Goal: Information Seeking & Learning: Find specific page/section

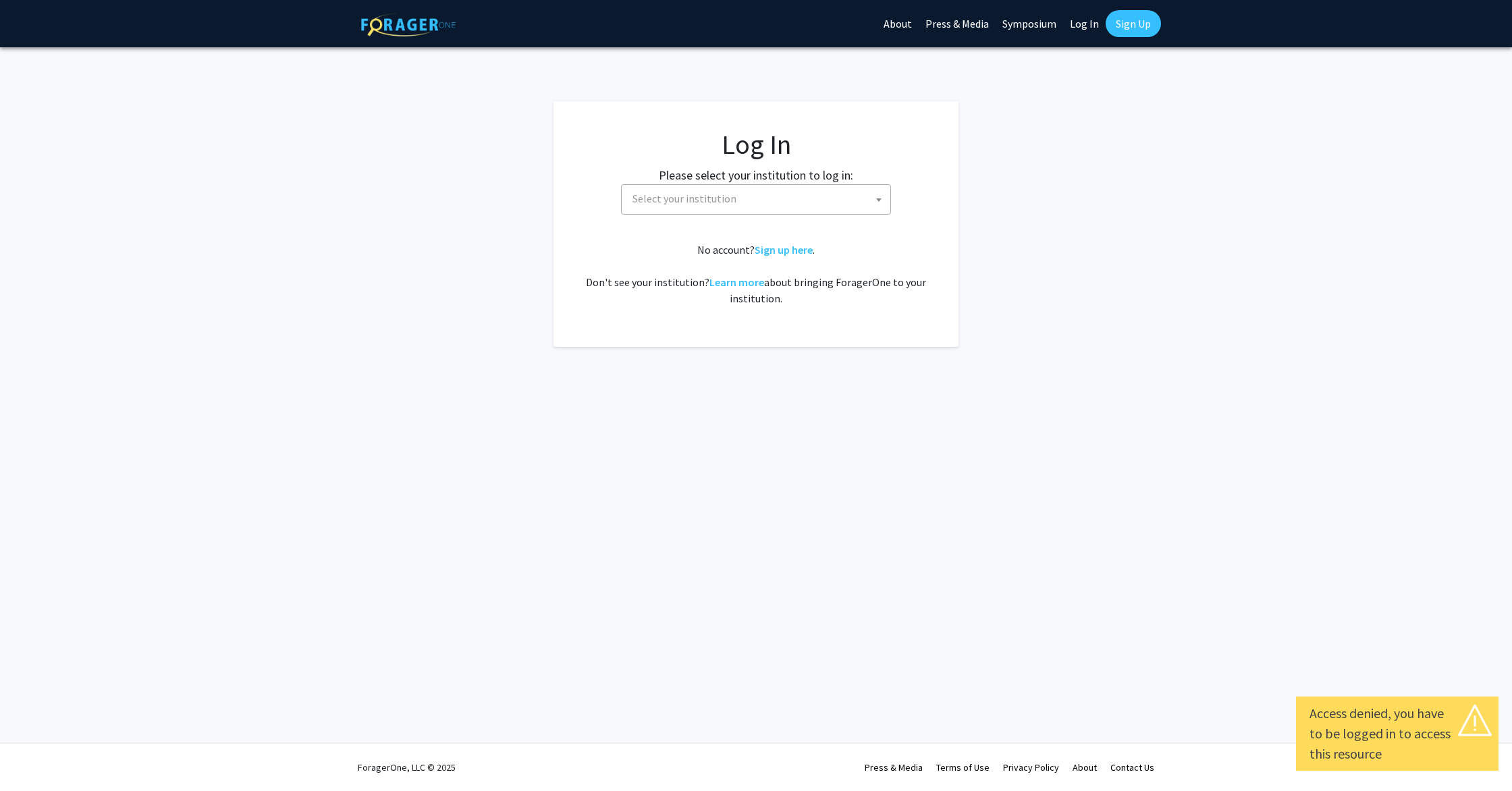
select select
click at [776, 180] on label "Please select your institution to log in:" at bounding box center [756, 175] width 195 height 18
click at [774, 195] on span "Select your institution" at bounding box center [759, 198] width 263 height 28
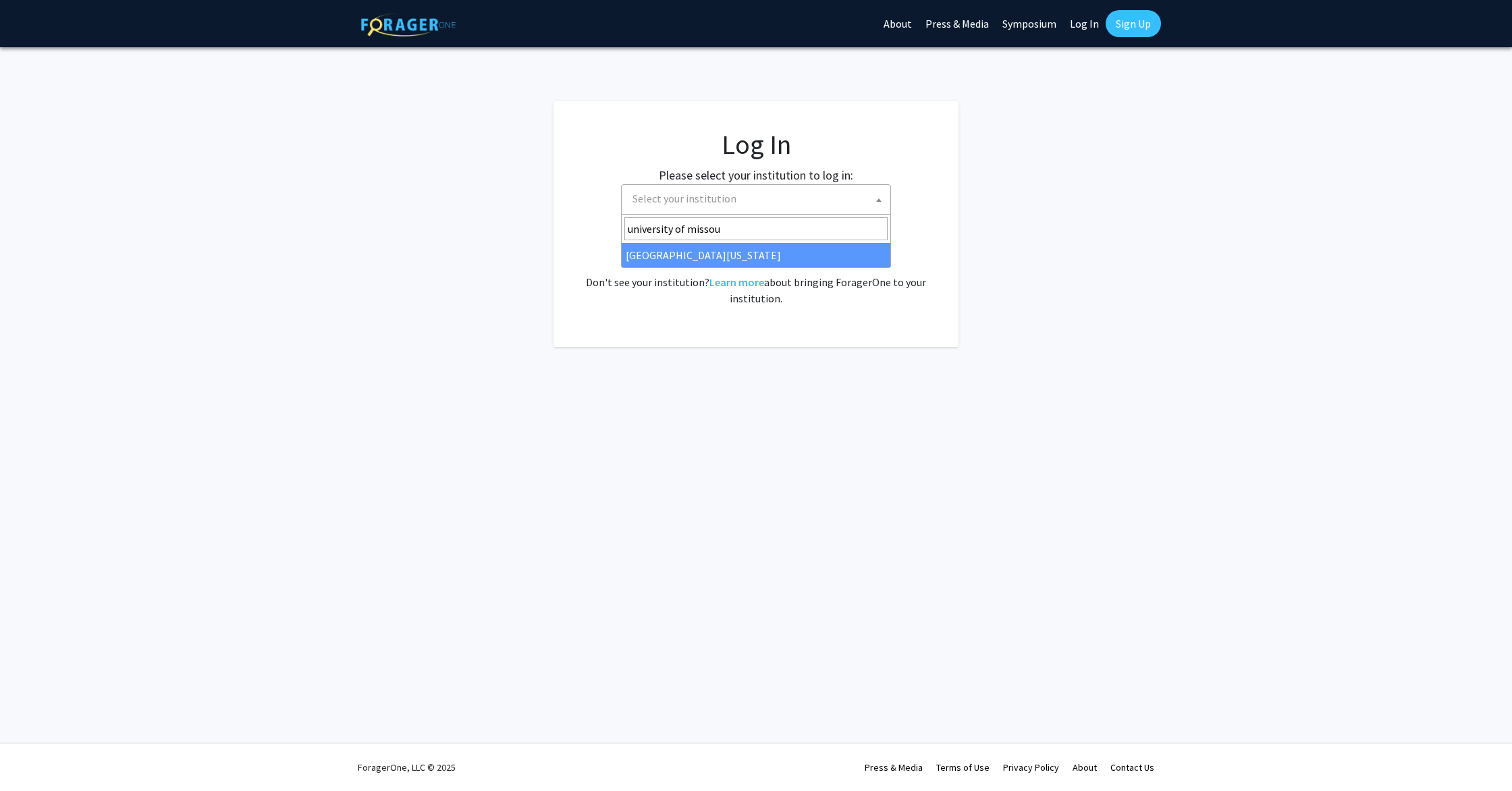
type input "university of missou"
select select "33"
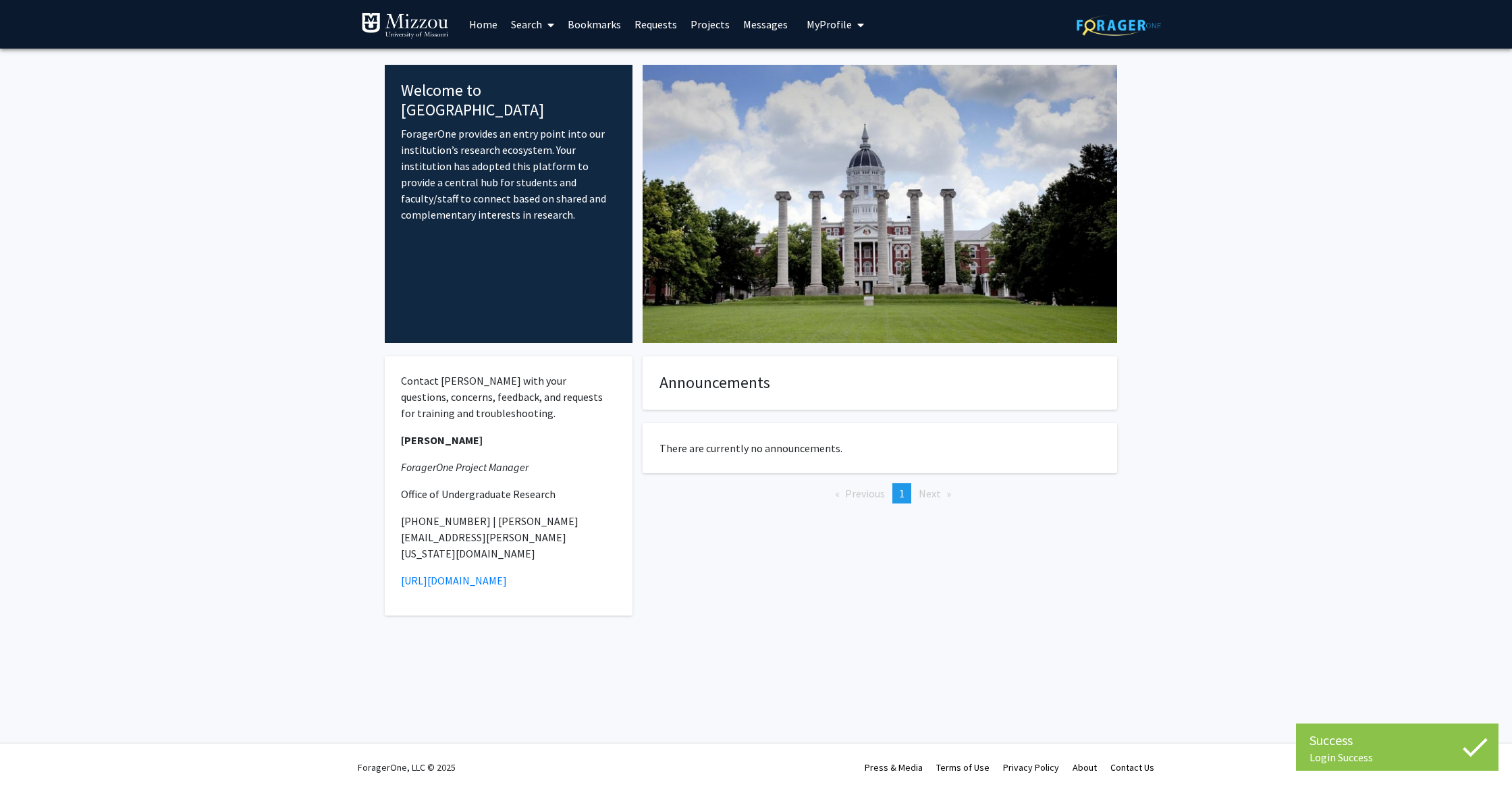
click at [617, 31] on link "Bookmarks" at bounding box center [595, 25] width 67 height 48
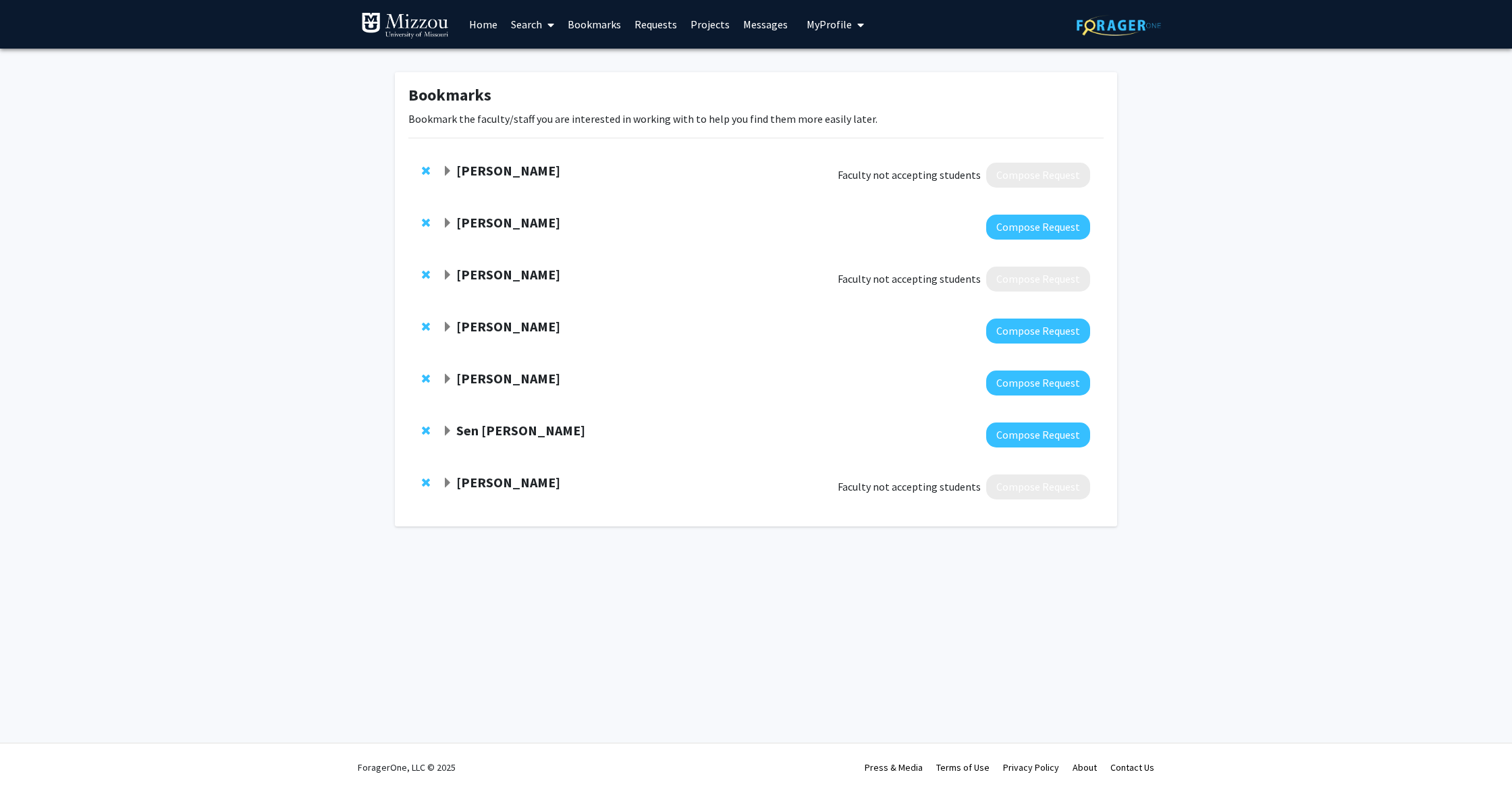
click at [520, 24] on link "Search" at bounding box center [532, 25] width 56 height 48
click at [581, 61] on span "Faculty/Staff" at bounding box center [554, 62] width 99 height 27
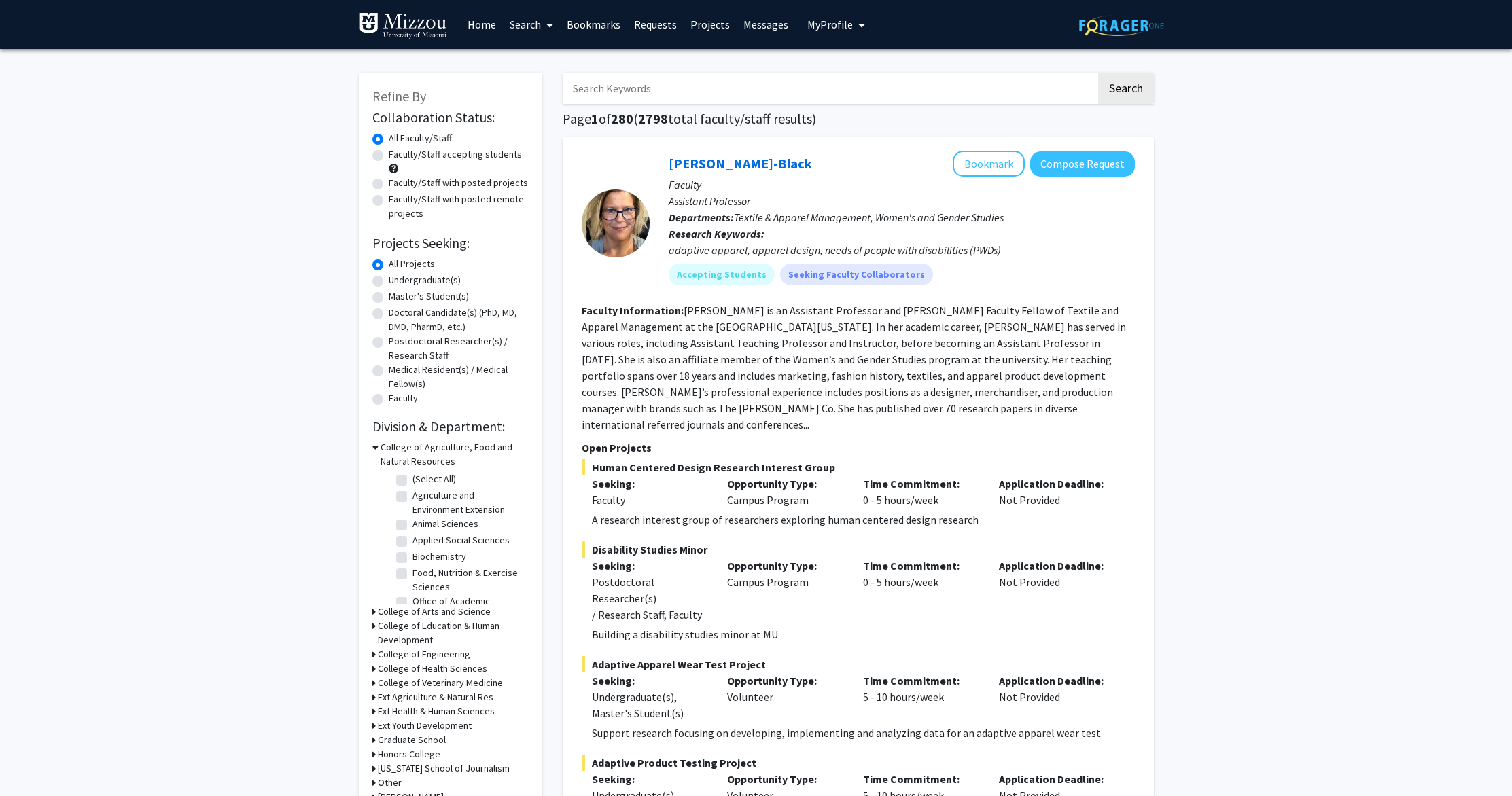
click at [425, 286] on label "Undergraduate(s)" at bounding box center [425, 279] width 72 height 14
click at [398, 282] on input "Undergraduate(s)" at bounding box center [393, 277] width 9 height 9
radio input "true"
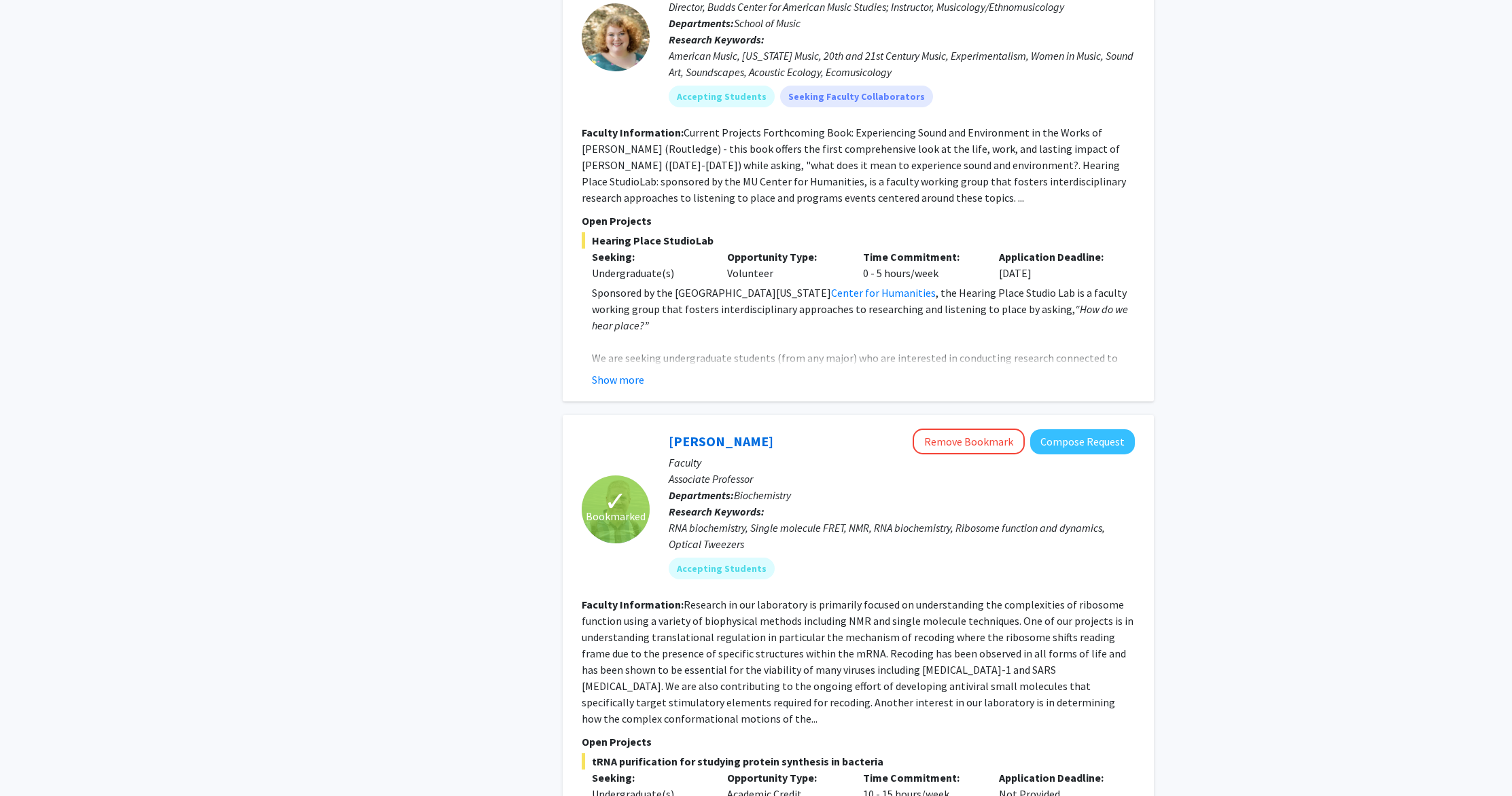
scroll to position [1701, 0]
